Goal: Check status: Check status

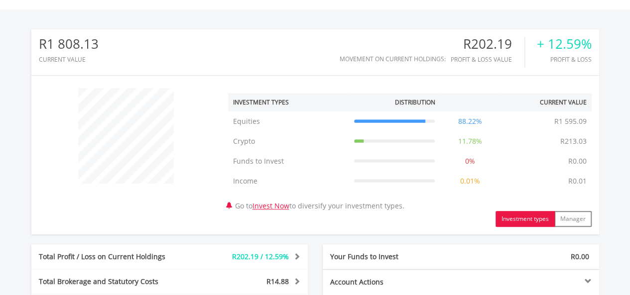
scroll to position [448, 0]
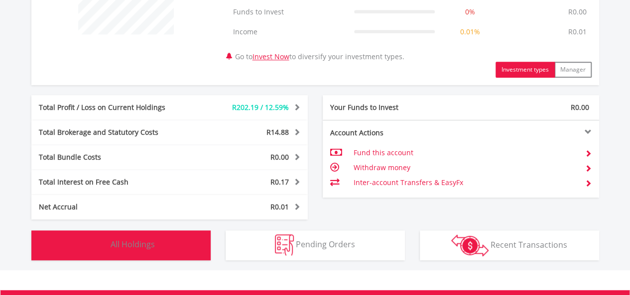
click at [183, 243] on button "Holdings All Holdings" at bounding box center [120, 246] width 179 height 30
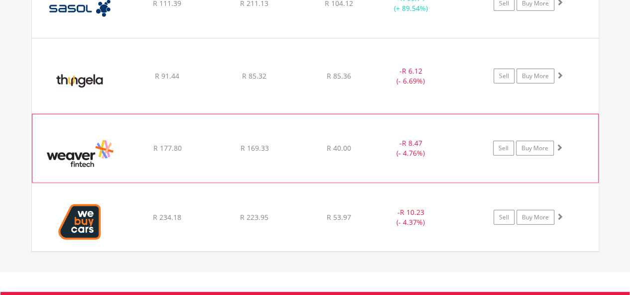
scroll to position [1286, 0]
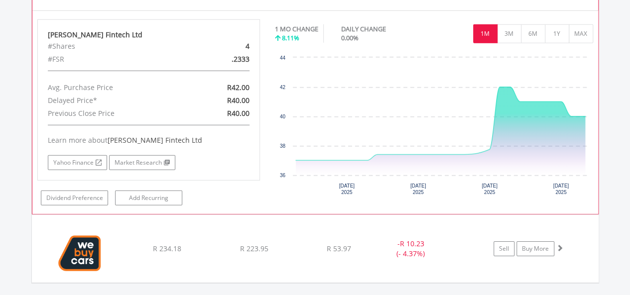
scroll to position [1435, 0]
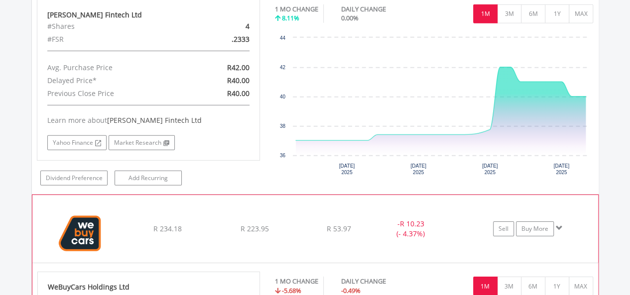
scroll to position [1535, 0]
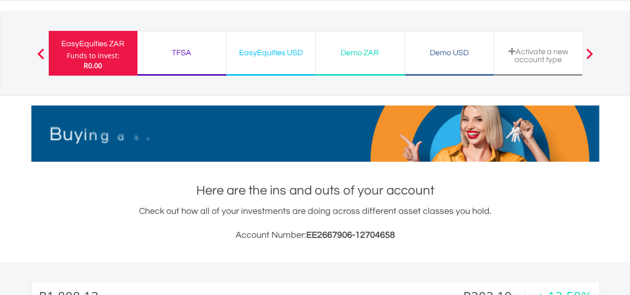
scroll to position [0, 0]
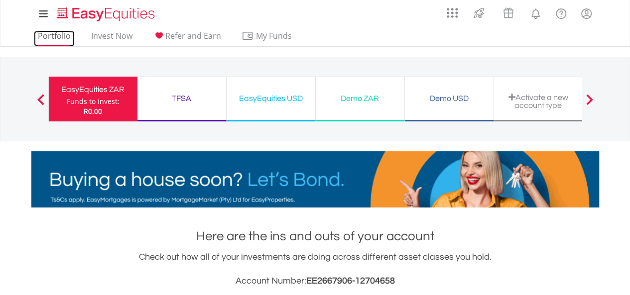
click at [52, 38] on link "Portfolio" at bounding box center [54, 38] width 41 height 15
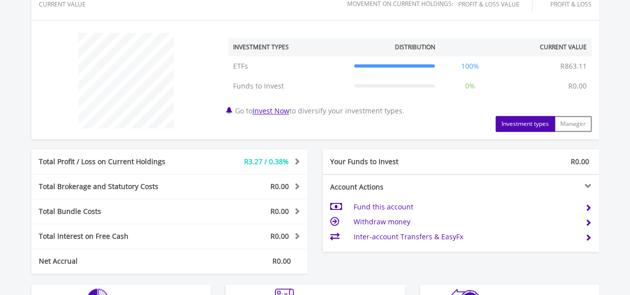
scroll to position [546, 0]
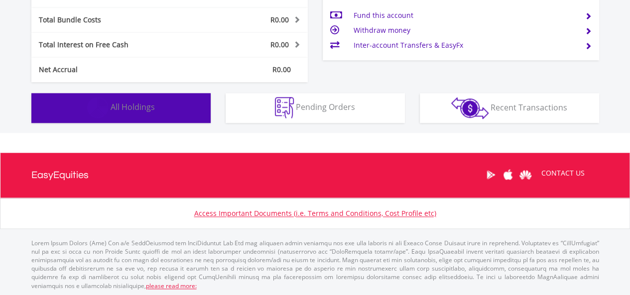
click at [184, 104] on button "Holdings All Holdings" at bounding box center [120, 108] width 179 height 30
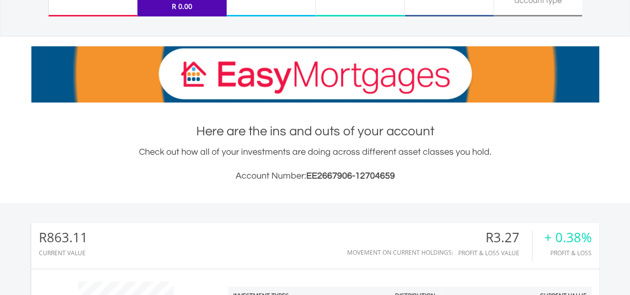
scroll to position [51, 0]
